Goal: Task Accomplishment & Management: Manage account settings

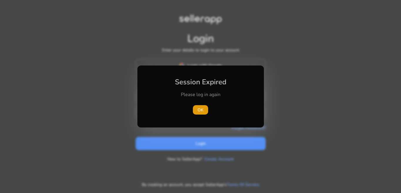
click at [159, 98] on div "Session Expired Please log in again [GEOGRAPHIC_DATA]" at bounding box center [200, 96] width 112 height 48
click at [201, 111] on span "OK" at bounding box center [200, 110] width 6 height 6
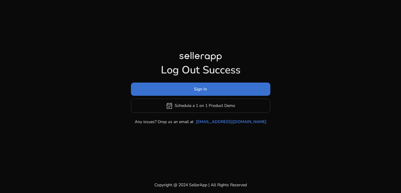
click at [182, 89] on span at bounding box center [200, 89] width 139 height 14
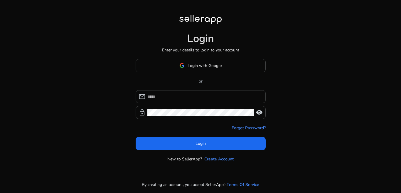
click at [155, 95] on input at bounding box center [204, 96] width 114 height 6
click at [145, 96] on span "mail" at bounding box center [141, 96] width 7 height 7
click at [160, 97] on input at bounding box center [204, 96] width 114 height 6
click at [165, 99] on input at bounding box center [204, 96] width 114 height 6
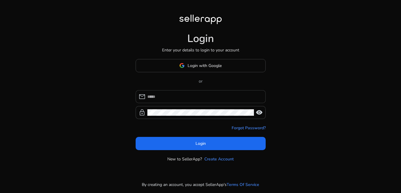
click at [162, 97] on input at bounding box center [204, 96] width 114 height 6
click at [156, 96] on input at bounding box center [204, 96] width 114 height 6
